Goal: Transaction & Acquisition: Subscribe to service/newsletter

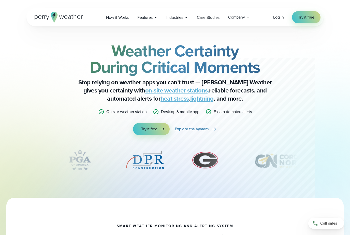
click at [155, 92] on link "on-site weather stations," at bounding box center [177, 90] width 64 height 9
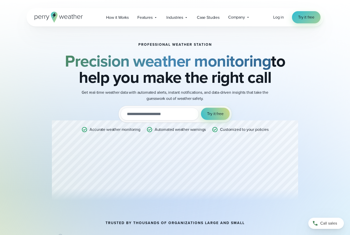
click at [306, 17] on span "Try it free" at bounding box center [306, 17] width 16 height 6
